Goal: Check status: Check status

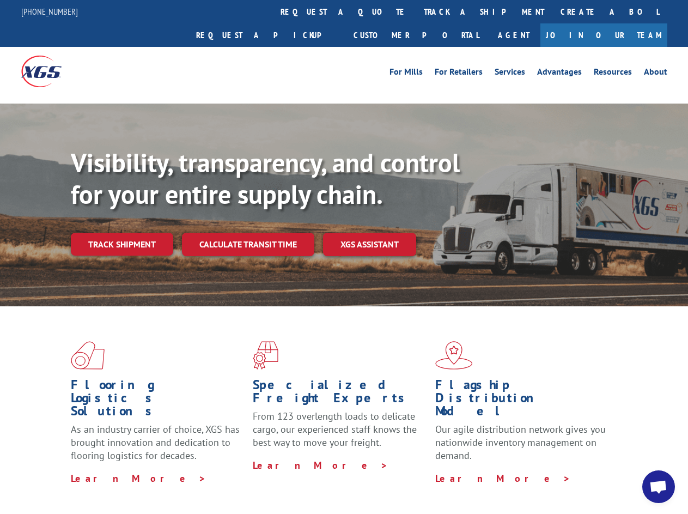
click at [344, 257] on div "Visibility, transparency, and control for your entire supply chain. Track shipm…" at bounding box center [379, 223] width 617 height 152
click at [416, 11] on link "track a shipment" at bounding box center [484, 11] width 137 height 23
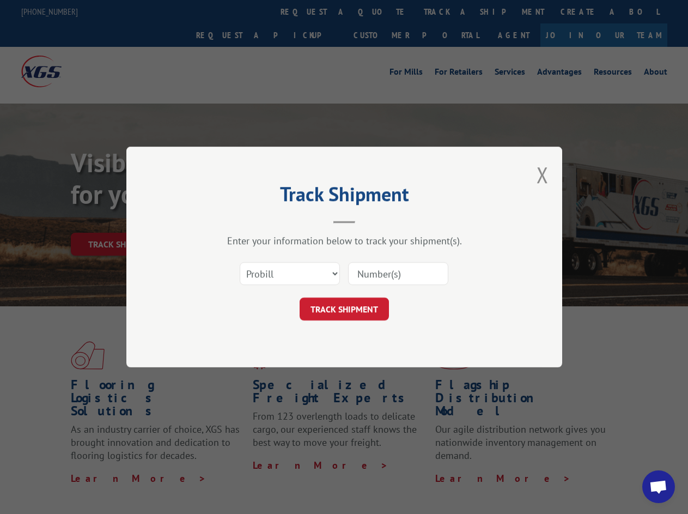
click at [380, 11] on div "Track Shipment Enter your information below to track your shipment(s). Select c…" at bounding box center [344, 257] width 688 height 514
click at [448, 11] on div "Track Shipment Enter your information below to track your shipment(s). Select c…" at bounding box center [344, 257] width 688 height 514
click at [122, 220] on div "Track Shipment Enter your information below to track your shipment(s). Select c…" at bounding box center [344, 257] width 688 height 514
click at [247, 220] on header "Track Shipment" at bounding box center [344, 204] width 327 height 37
click at [370, 220] on header "Track Shipment" at bounding box center [344, 204] width 327 height 37
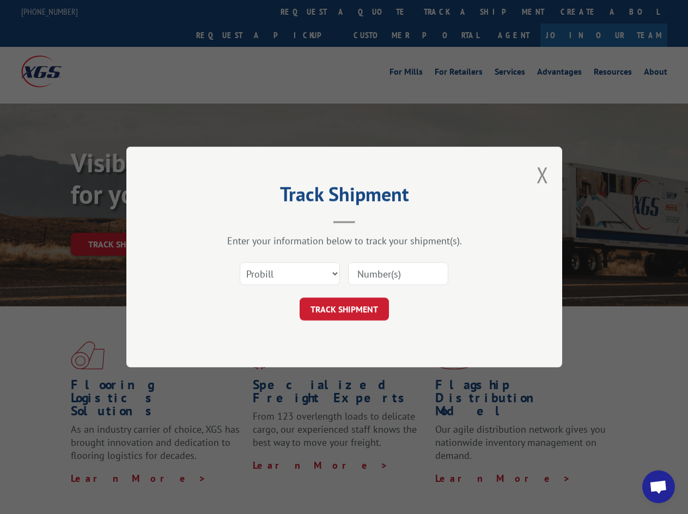
click at [659, 487] on span "Open chat" at bounding box center [659, 487] width 18 height 15
